Goal: Information Seeking & Learning: Learn about a topic

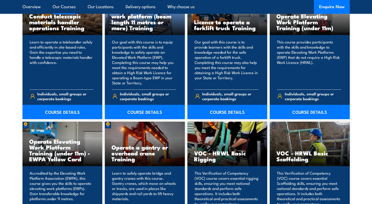
scroll to position [446, 0]
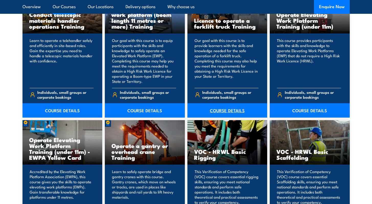
click at [222, 108] on link "COURSE DETAILS" at bounding box center [228, 110] width 80 height 14
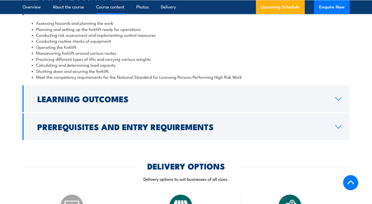
scroll to position [494, 0]
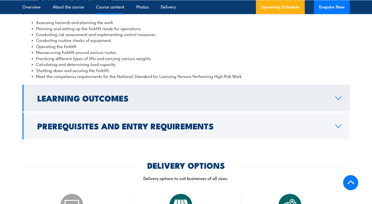
click at [265, 89] on link "Learning Outcomes" at bounding box center [187, 98] width 328 height 27
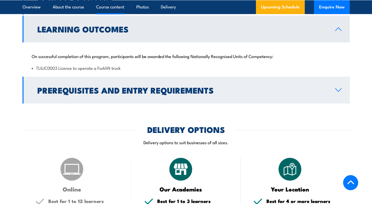
click at [236, 86] on link "Prerequisites and Entry Requirements" at bounding box center [187, 90] width 328 height 27
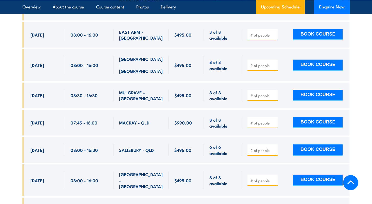
scroll to position [1230, 0]
